Goal: Task Accomplishment & Management: Use online tool/utility

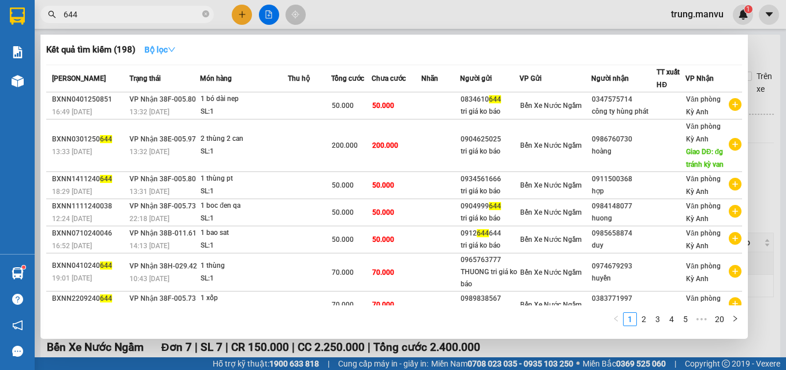
type input "644"
click at [151, 42] on button "Bộ lọc" at bounding box center [160, 49] width 50 height 18
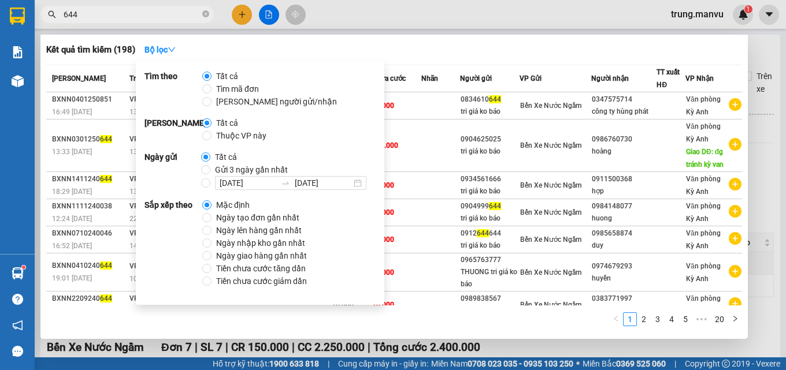
click at [225, 162] on span "Tất cả" at bounding box center [225, 157] width 31 height 13
click at [210, 162] on input "Tất cả" at bounding box center [205, 157] width 9 height 9
click at [226, 167] on span "Gửi 3 ngày gần nhất" at bounding box center [251, 170] width 82 height 13
click at [210, 167] on input "Gửi 3 ngày gần nhất" at bounding box center [205, 169] width 9 height 9
radio input "true"
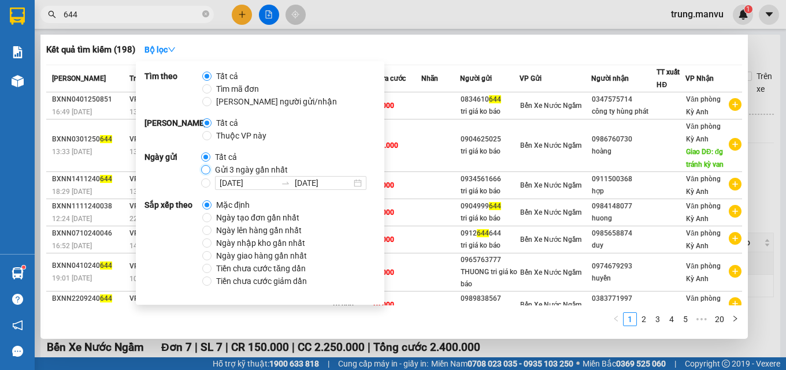
radio input "false"
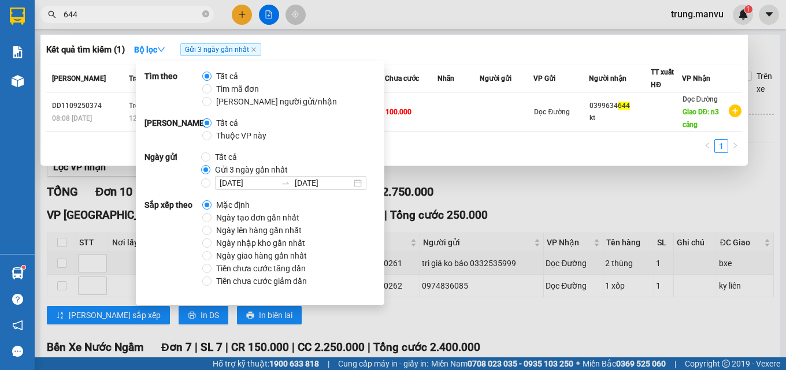
click at [425, 68] on th "Chưa cước" at bounding box center [411, 78] width 53 height 27
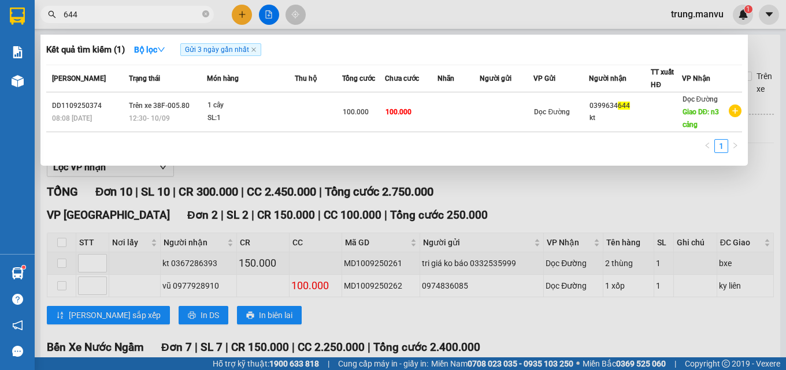
click at [272, 20] on div at bounding box center [393, 185] width 786 height 370
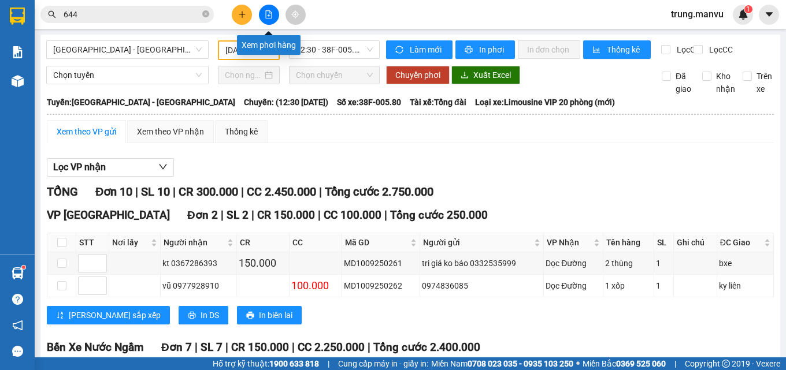
click at [272, 20] on button at bounding box center [269, 15] width 20 height 20
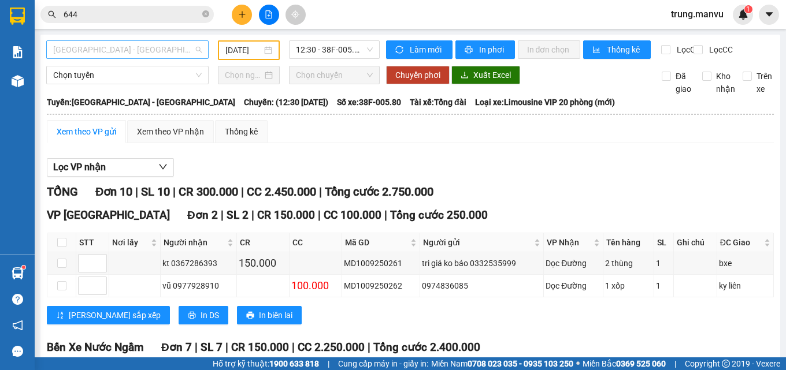
click at [162, 51] on span "[GEOGRAPHIC_DATA] - [GEOGRAPHIC_DATA]" at bounding box center [127, 49] width 149 height 17
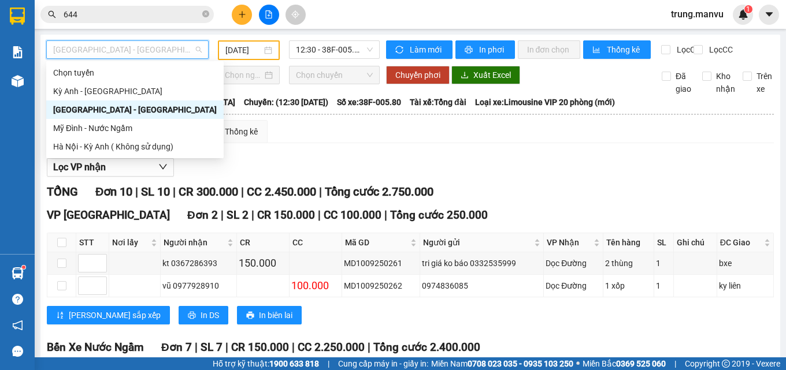
click at [176, 106] on div "[GEOGRAPHIC_DATA] - [GEOGRAPHIC_DATA]" at bounding box center [135, 109] width 164 height 13
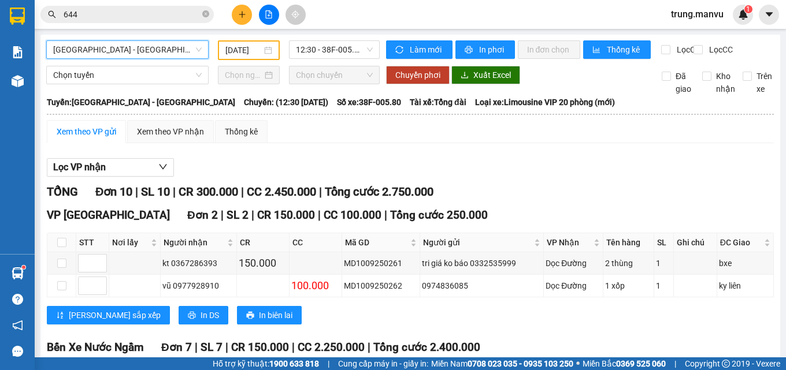
click at [252, 47] on input "[DATE]" at bounding box center [243, 50] width 37 height 13
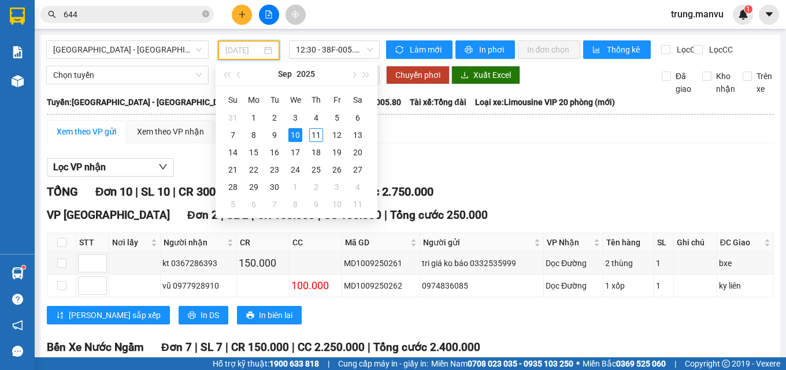
type input "[DATE]"
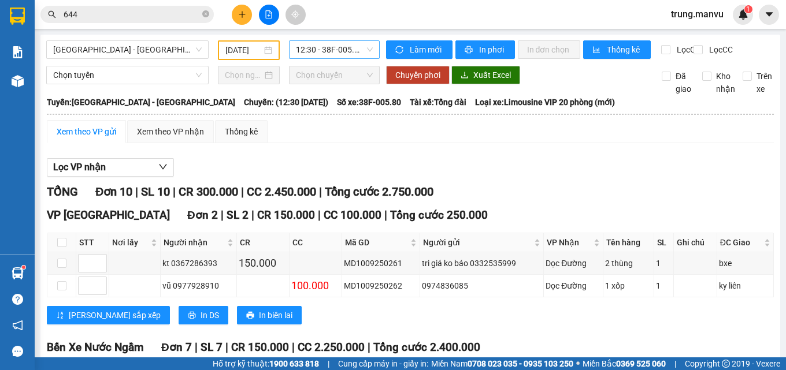
click at [333, 53] on span "12:30 - 38F-005.80" at bounding box center [334, 49] width 77 height 17
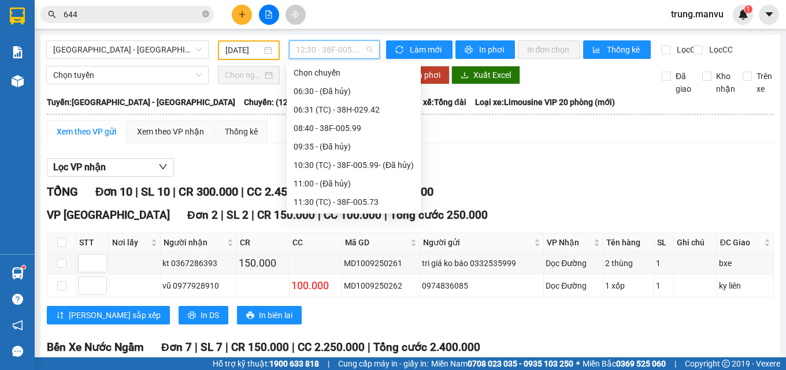
click at [355, 251] on div "14:30 (TC) - 38G-000.85" at bounding box center [354, 257] width 120 height 13
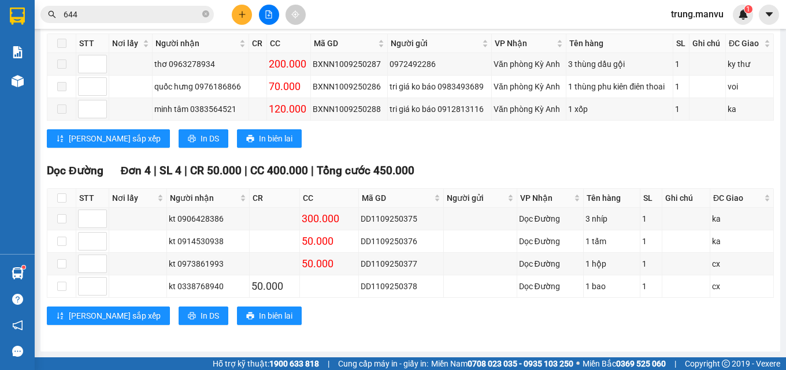
scroll to position [150, 0]
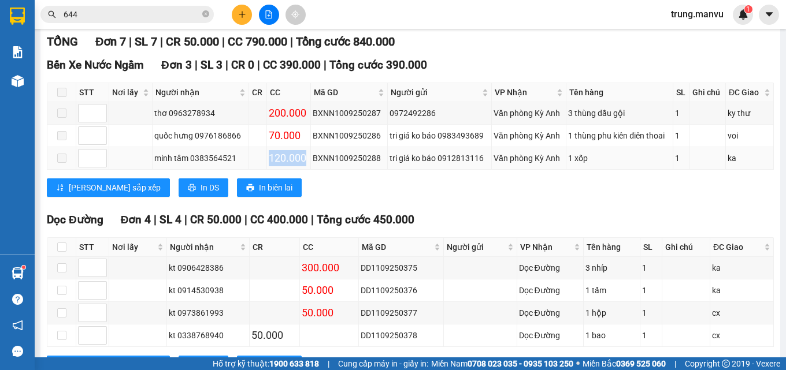
drag, startPoint x: 305, startPoint y: 162, endPoint x: 268, endPoint y: 167, distance: 37.4
click at [268, 167] on td "120.000" at bounding box center [289, 158] width 44 height 23
click at [269, 166] on div "120.000" at bounding box center [289, 158] width 40 height 16
click at [234, 157] on td "minh tâm 0383564521" at bounding box center [201, 158] width 97 height 23
click at [302, 189] on div "[PERSON_NAME] sắp xếp In DS In biên lai" at bounding box center [410, 188] width 727 height 18
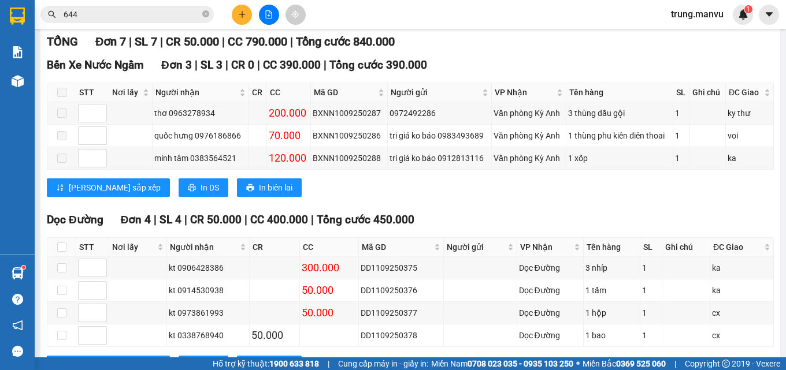
click at [108, 1] on div "Kết quả tìm kiếm ( 1 ) Bộ lọc Gửi 3 ngày gần nhất Mã ĐH Trạng thái Món hàng Thu…" at bounding box center [393, 14] width 786 height 29
click at [106, 6] on span "644" at bounding box center [126, 14] width 173 height 17
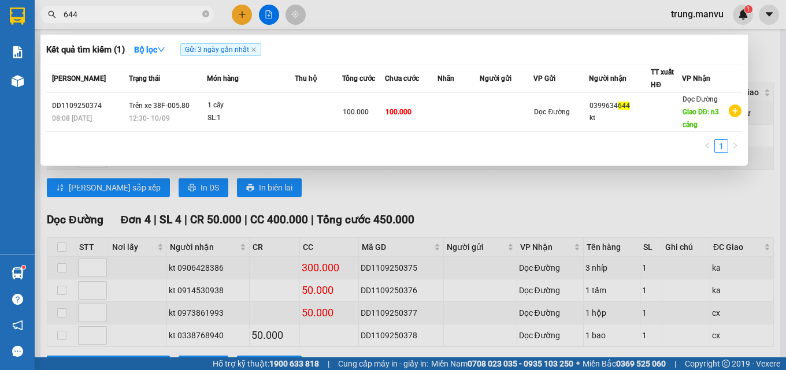
click at [107, 14] on input "644" at bounding box center [132, 14] width 136 height 13
